Goal: Find specific page/section: Find specific page/section

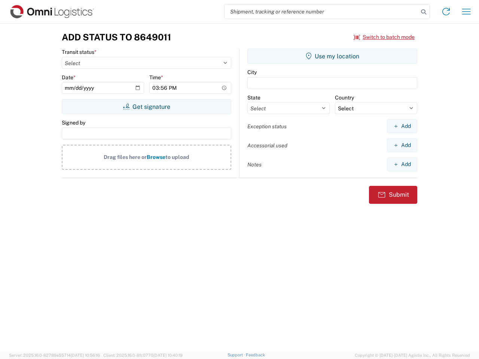
click at [322, 12] on input "search" at bounding box center [322, 11] width 194 height 14
click at [424, 12] on icon at bounding box center [423, 12] width 10 height 10
click at [446, 12] on icon at bounding box center [446, 12] width 12 height 12
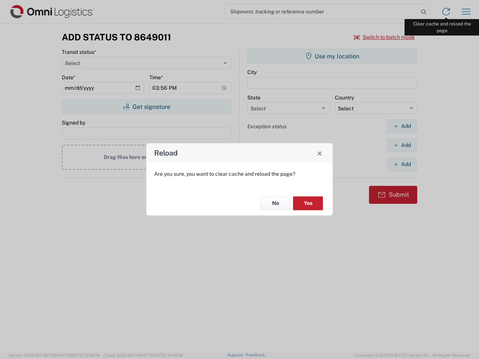
click at [466, 12] on div "Reload Are you sure, you want to clear cache and reload the page? No Yes" at bounding box center [239, 179] width 479 height 359
click at [384, 37] on div "Reload Are you sure, you want to clear cache and reload the page? No Yes" at bounding box center [239, 179] width 479 height 359
click at [146, 107] on div "Reload Are you sure, you want to clear cache and reload the page? No Yes" at bounding box center [239, 179] width 479 height 359
click at [332, 56] on div "Reload Are you sure, you want to clear cache and reload the page? No Yes" at bounding box center [239, 179] width 479 height 359
click at [402, 126] on div "Reload Are you sure, you want to clear cache and reload the page? No Yes" at bounding box center [239, 179] width 479 height 359
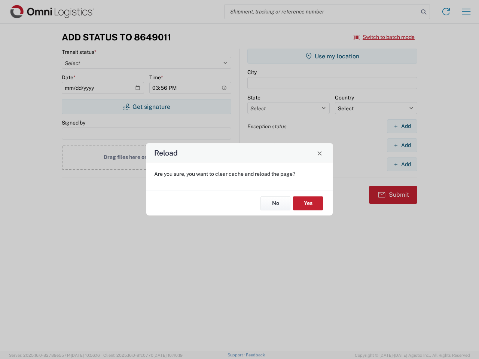
click at [402, 145] on div "Reload Are you sure, you want to clear cache and reload the page? No Yes" at bounding box center [239, 179] width 479 height 359
click at [402, 164] on div "Reload Are you sure, you want to clear cache and reload the page? No Yes" at bounding box center [239, 179] width 479 height 359
